Goal: Check status: Check status

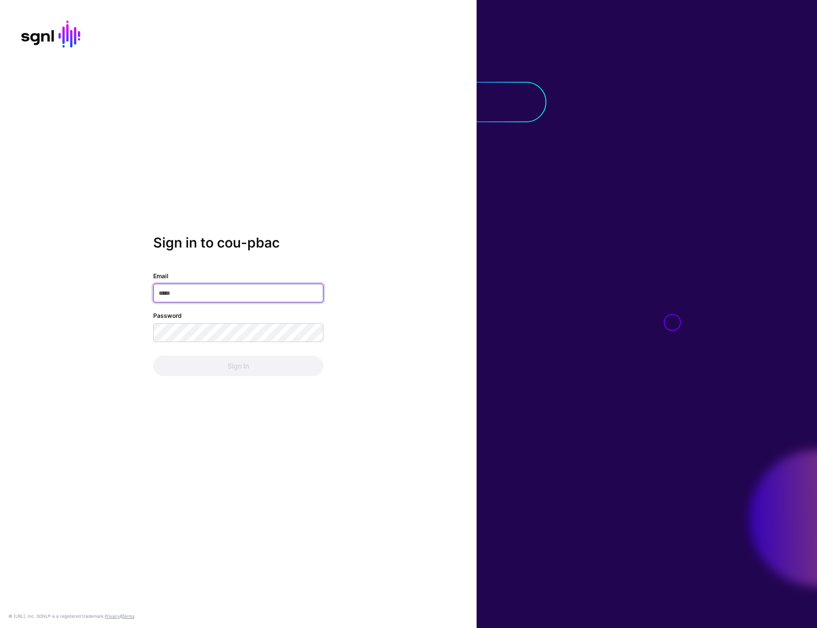
click at [202, 286] on input "Email" at bounding box center [238, 293] width 170 height 19
type input "**********"
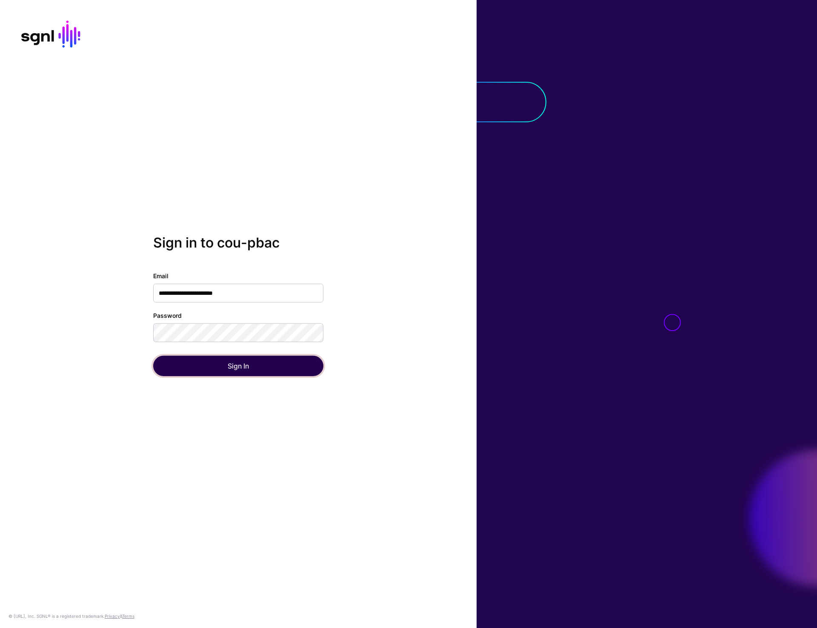
click at [238, 355] on button "Sign In" at bounding box center [238, 365] width 170 height 20
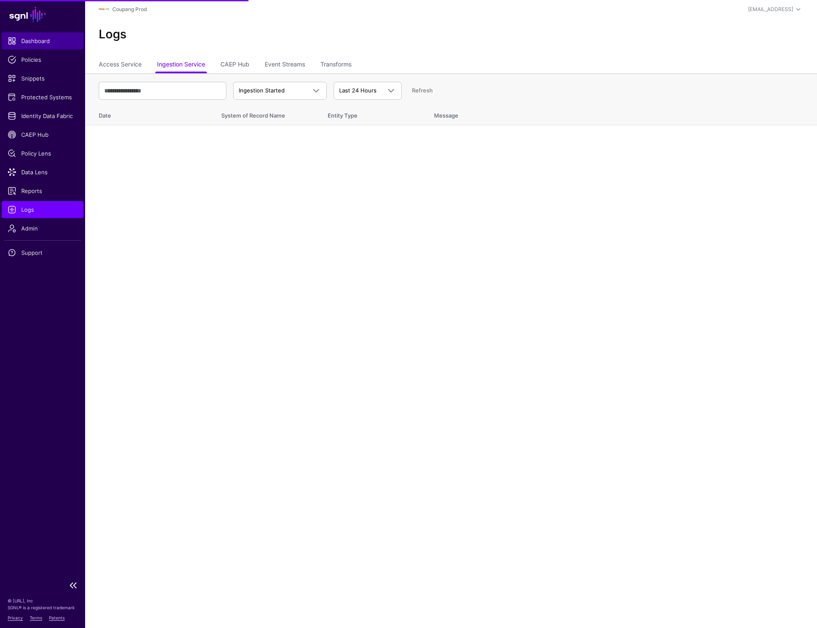
click at [21, 39] on span "Dashboard" at bounding box center [43, 41] width 70 height 9
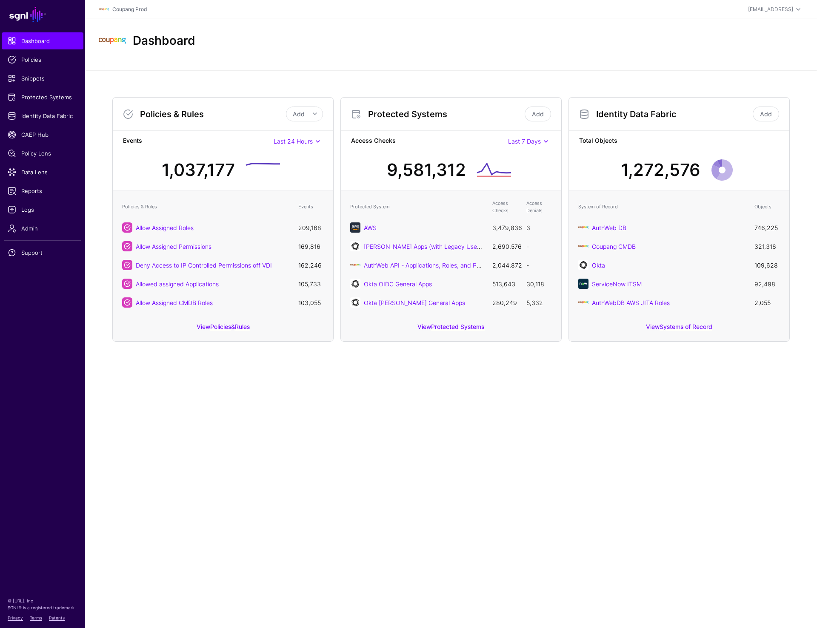
click at [217, 406] on main "SGNL Dashboard Policies Snippets Protected Systems Identity Data Fabric CAEP Hu…" at bounding box center [408, 314] width 817 height 628
click at [444, 418] on main "SGNL Dashboard Policies Snippets Protected Systems Identity Data Fabric CAEP Hu…" at bounding box center [408, 314] width 817 height 628
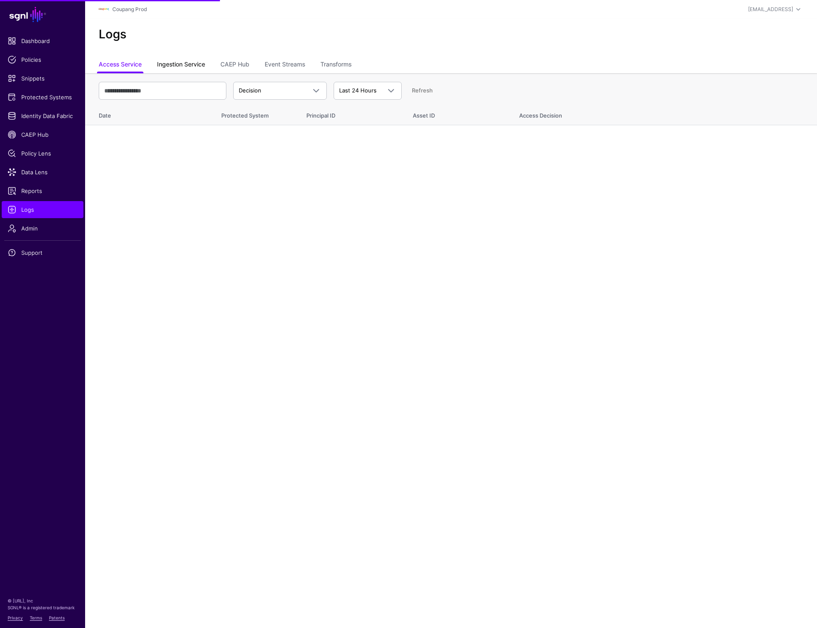
click at [188, 66] on link "Ingestion Service" at bounding box center [181, 65] width 48 height 16
click at [272, 89] on span "Ingestion Started" at bounding box center [262, 90] width 46 height 7
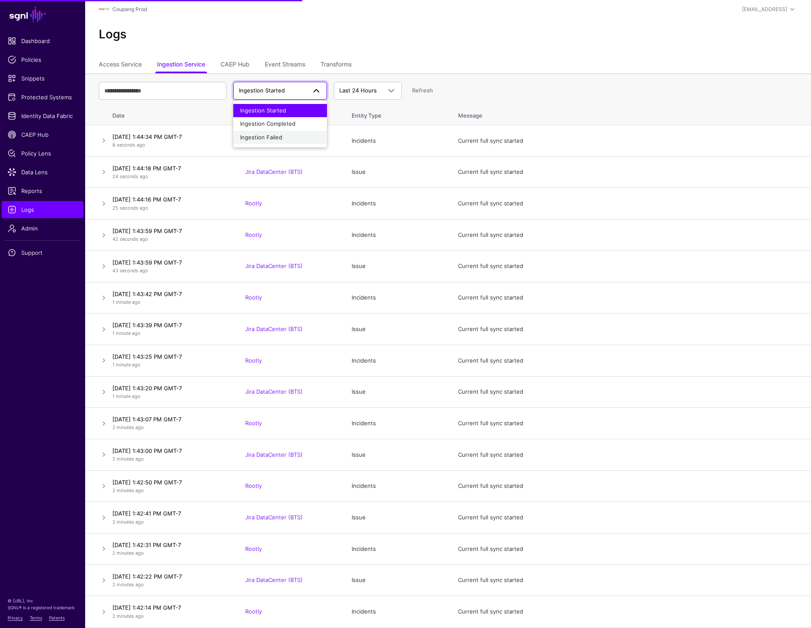
click at [272, 140] on span "Ingestion Failed" at bounding box center [261, 137] width 42 height 7
